Goal: Transaction & Acquisition: Obtain resource

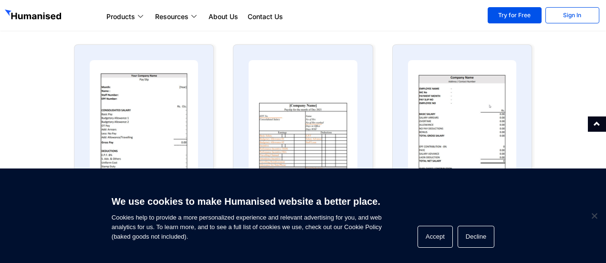
scroll to position [540, 0]
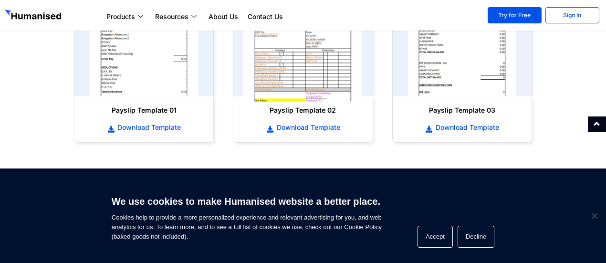
click at [312, 48] on img at bounding box center [302, 36] width 119 height 131
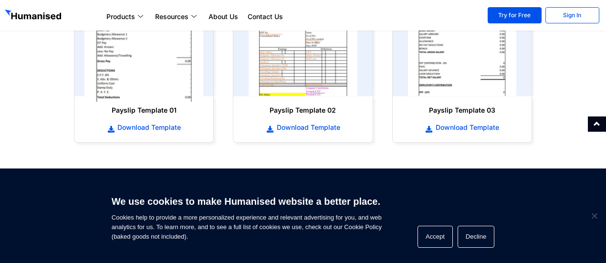
click at [127, 68] on img at bounding box center [144, 36] width 119 height 131
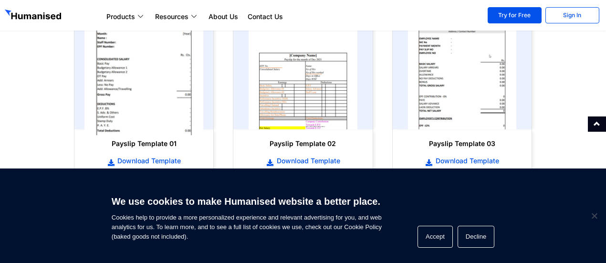
scroll to position [508, 0]
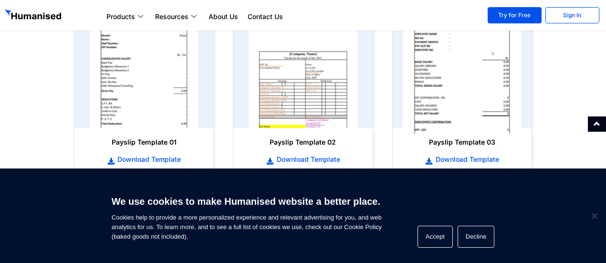
click at [446, 92] on img at bounding box center [461, 68] width 119 height 131
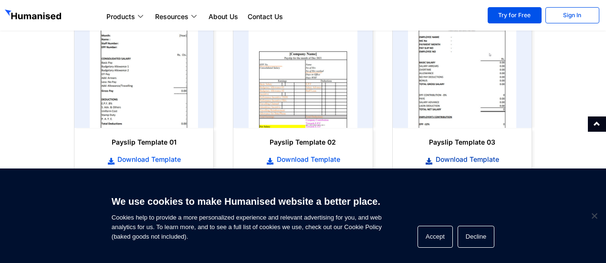
click at [476, 158] on span "Download Template" at bounding box center [466, 160] width 66 height 10
click at [455, 159] on span "Download Template" at bounding box center [466, 160] width 66 height 10
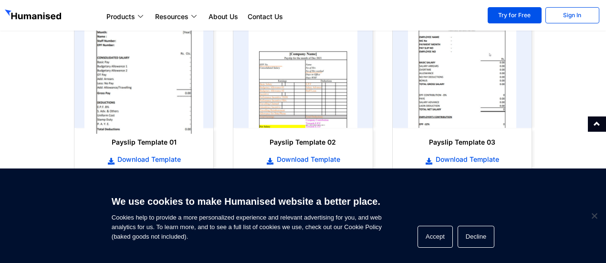
click at [159, 91] on img at bounding box center [144, 68] width 119 height 131
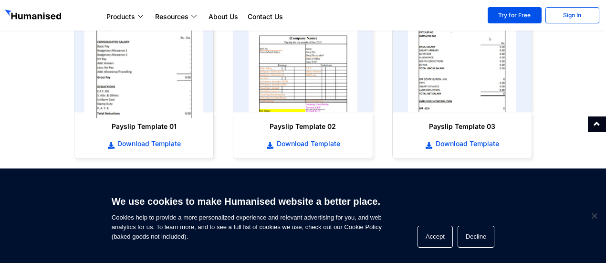
scroll to position [525, 0]
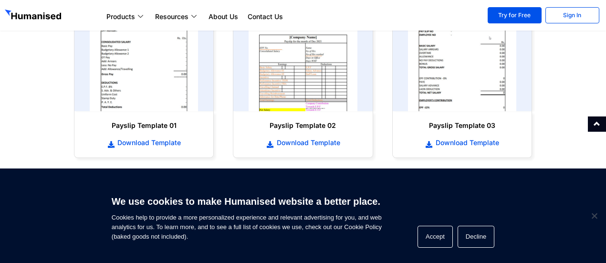
click at [138, 121] on h6 "Payslip Template 01" at bounding box center [144, 126] width 120 height 10
click at [130, 143] on span "Download Template" at bounding box center [148, 143] width 66 height 10
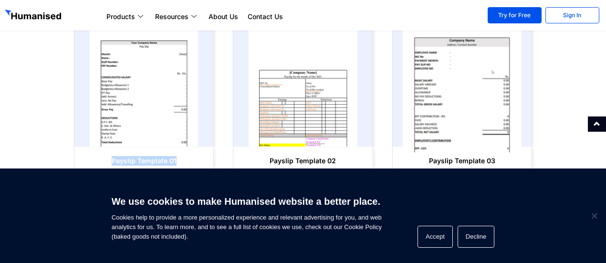
scroll to position [486, 0]
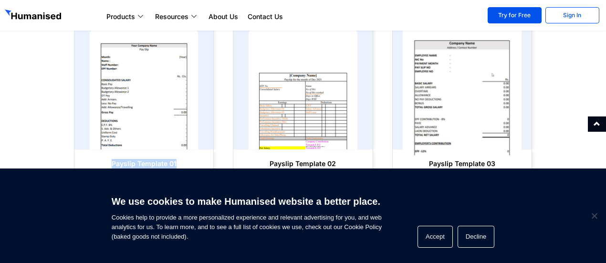
click at [443, 48] on img at bounding box center [461, 89] width 119 height 131
